Goal: Task Accomplishment & Management: Use online tool/utility

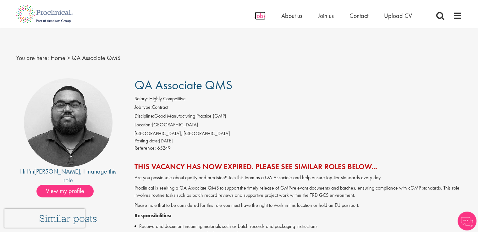
click at [264, 15] on span "Jobs" at bounding box center [260, 16] width 11 height 8
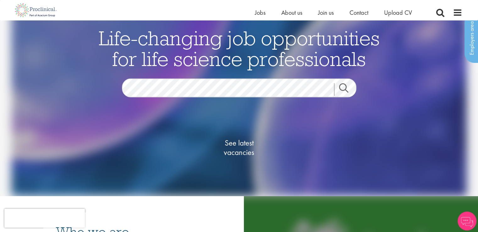
scroll to position [72, 0]
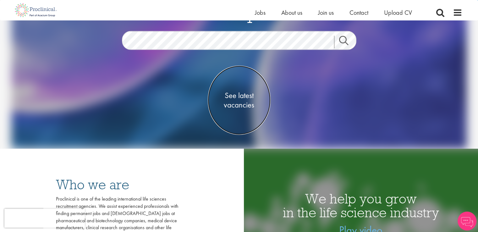
click at [240, 98] on span "See latest vacancies" at bounding box center [239, 99] width 63 height 19
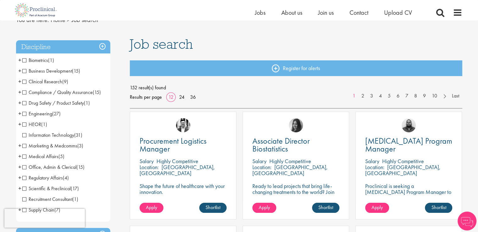
scroll to position [44, 0]
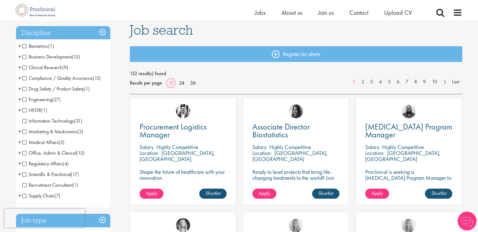
click at [227, 137] on div "Procurement Logistics Manager Salary Highly Competitive Location: Wiesbaden, De…" at bounding box center [183, 151] width 107 height 108
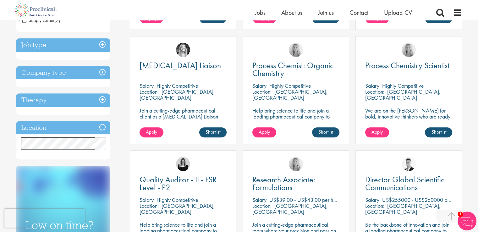
scroll to position [224, 0]
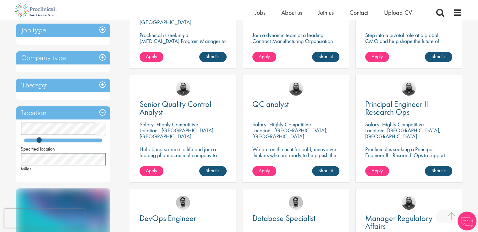
scroll to position [185, 0]
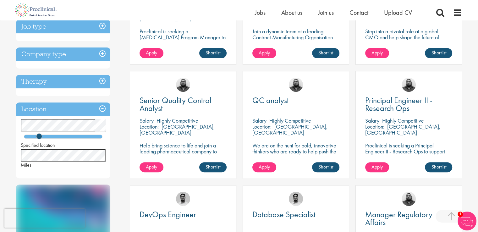
drag, startPoint x: 242, startPoint y: 122, endPoint x: 260, endPoint y: 83, distance: 42.6
click at [260, 83] on div "QC analyst Salary Highly Competitive Location: Neuchâtel, Switzerland We are on…" at bounding box center [295, 128] width 113 height 114
drag, startPoint x: 128, startPoint y: 109, endPoint x: 117, endPoint y: 150, distance: 42.8
click at [117, 150] on div "Discipline Business Development (1) - + Commercial Operations (1) Clinical Rese…" at bounding box center [68, 116] width 114 height 466
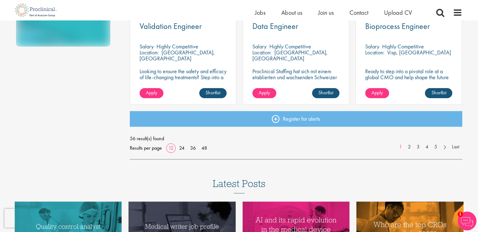
scroll to position [488, 0]
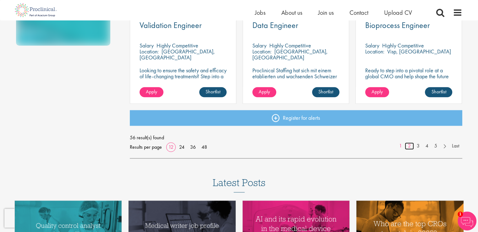
click at [409, 146] on link "2" at bounding box center [409, 145] width 9 height 7
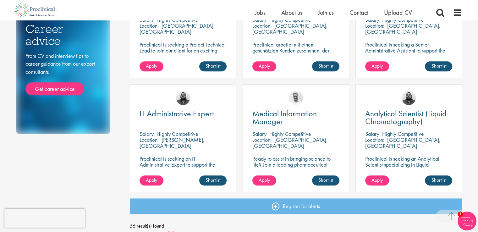
scroll to position [402, 0]
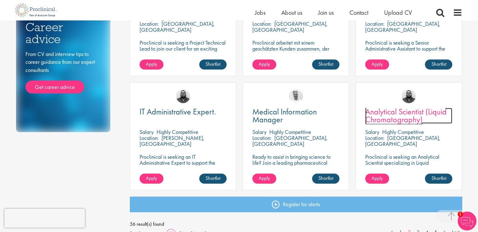
click at [408, 119] on span "Analytical Scientist (Liquid Chromatography)" at bounding box center [405, 115] width 81 height 19
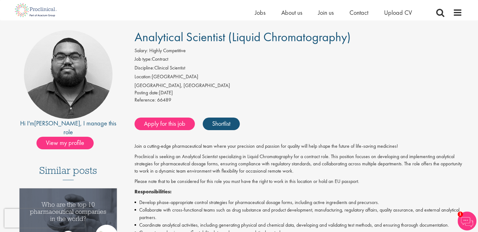
scroll to position [39, 0]
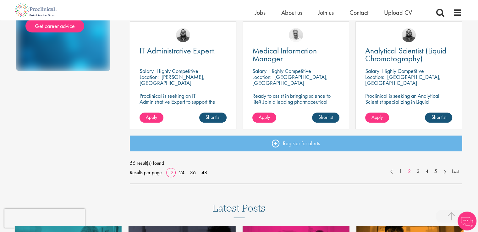
scroll to position [444, 0]
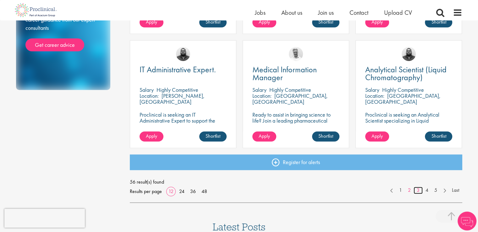
click at [417, 190] on link "3" at bounding box center [417, 190] width 9 height 7
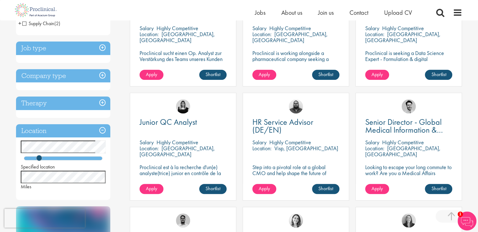
scroll to position [168, 0]
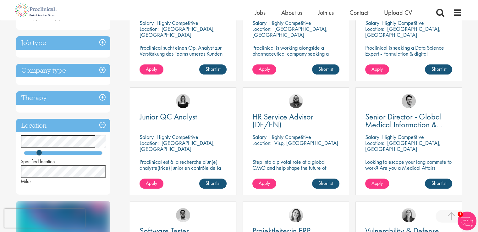
drag, startPoint x: 134, startPoint y: 142, endPoint x: 133, endPoint y: 166, distance: 23.3
click at [133, 166] on div "Junior QC Analyst Salary Highly Competitive Location: Neuchâtel, Switzerland Pr…" at bounding box center [183, 141] width 107 height 108
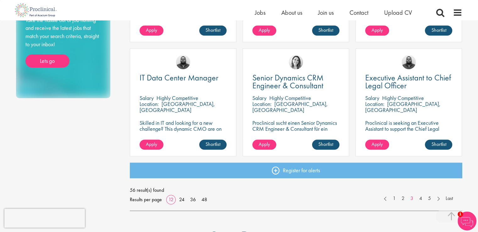
scroll to position [451, 0]
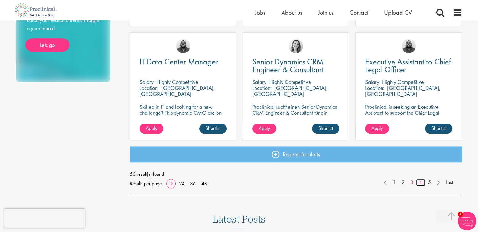
click at [421, 184] on link "4" at bounding box center [420, 182] width 9 height 7
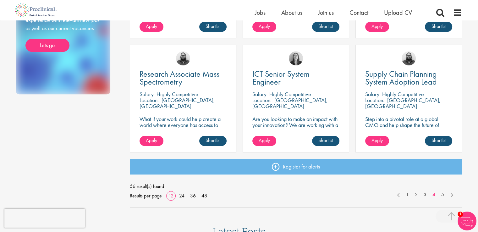
scroll to position [450, 0]
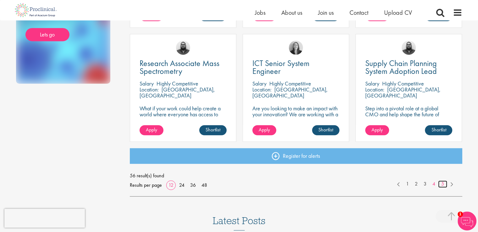
click at [443, 186] on link "5" at bounding box center [442, 183] width 9 height 7
